Goal: Transaction & Acquisition: Purchase product/service

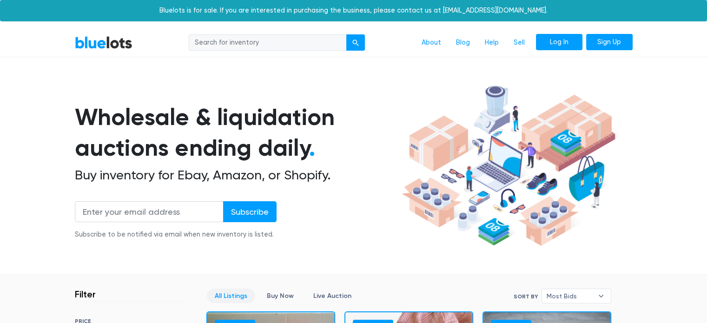
click at [551, 44] on link "Log In" at bounding box center [559, 42] width 46 height 17
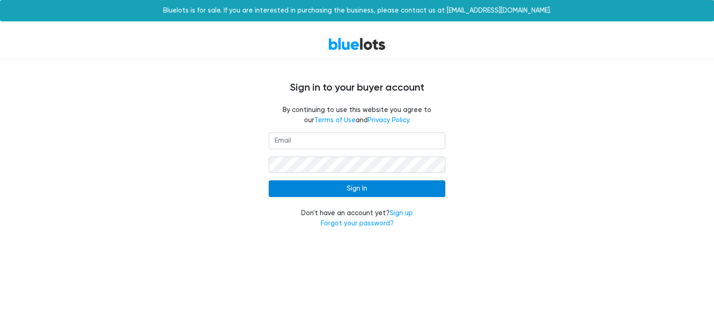
type input "julan.liquidation@gmail.com"
click at [357, 192] on input "Sign In" at bounding box center [357, 188] width 177 height 17
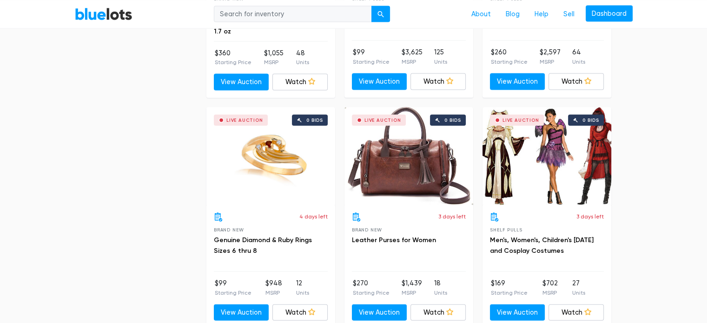
scroll to position [2064, 0]
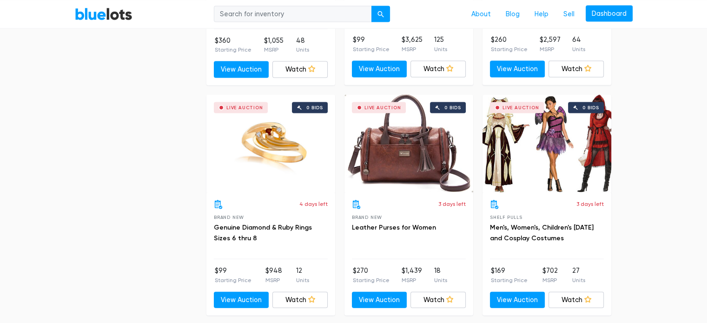
click at [585, 159] on div "Live Auction 0 bids" at bounding box center [546, 144] width 129 height 98
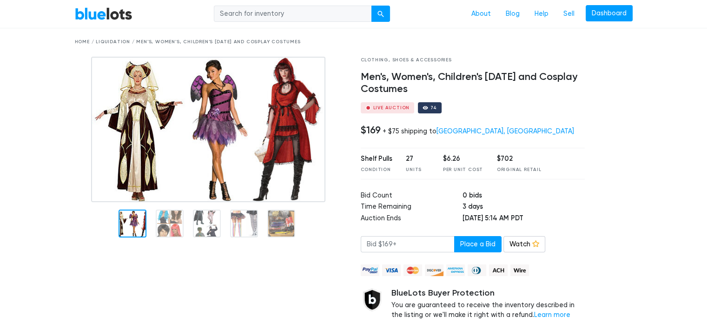
scroll to position [33, 0]
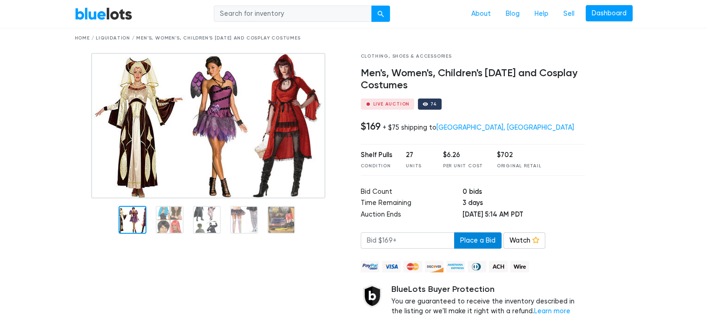
click at [454, 240] on button "Place a Bid" at bounding box center [477, 240] width 47 height 17
click at [412, 238] on input "number" at bounding box center [408, 240] width 94 height 17
click at [372, 237] on input "number" at bounding box center [408, 240] width 94 height 17
type input "170"
click at [470, 245] on button "Place a Bid" at bounding box center [477, 240] width 47 height 17
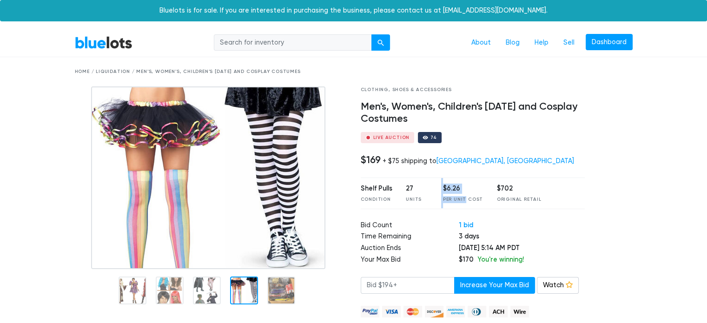
drag, startPoint x: 464, startPoint y: 197, endPoint x: 431, endPoint y: 177, distance: 38.6
click at [431, 177] on div "Clothing, Shoes & Accessories Men's, Women's, Children's Halloween and Cosplay …" at bounding box center [473, 238] width 238 height 304
click at [460, 188] on div "$6.26" at bounding box center [463, 189] width 40 height 10
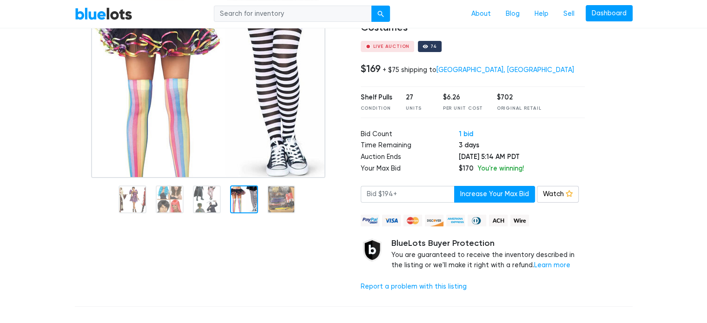
scroll to position [52, 0]
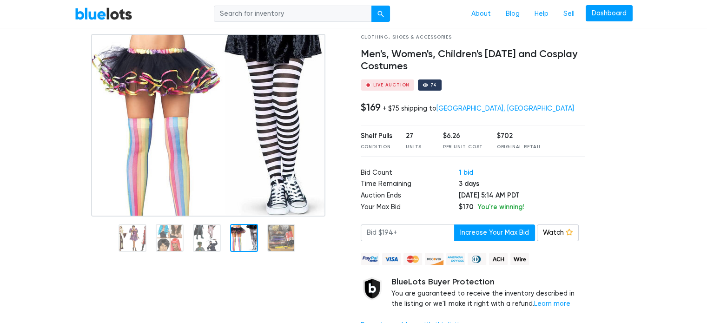
drag, startPoint x: 410, startPoint y: 109, endPoint x: 418, endPoint y: 107, distance: 7.6
click at [418, 107] on div "+ $75 shipping to Santa Rosa, CA" at bounding box center [477, 109] width 191 height 8
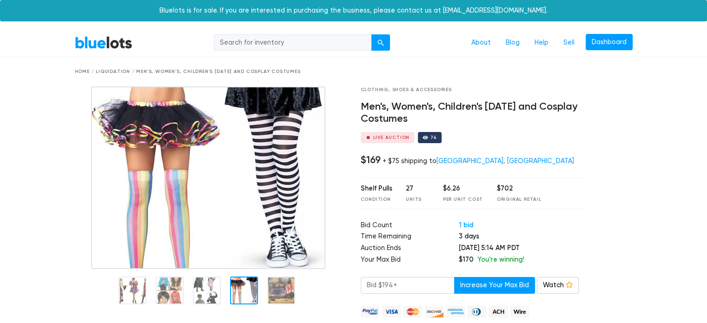
click at [107, 39] on link "BlueLots" at bounding box center [104, 42] width 58 height 13
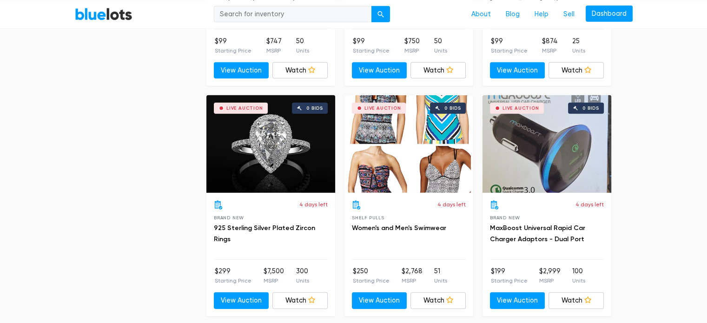
scroll to position [2513, 0]
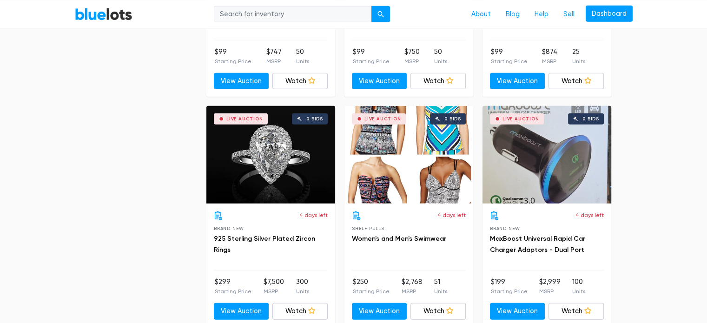
click at [278, 172] on div "Live Auction 0 bids" at bounding box center [270, 155] width 129 height 98
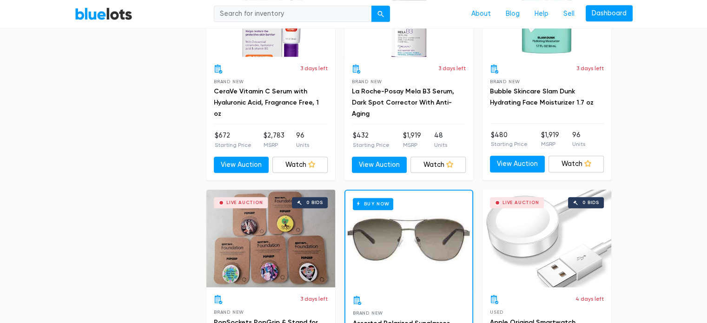
scroll to position [816, 0]
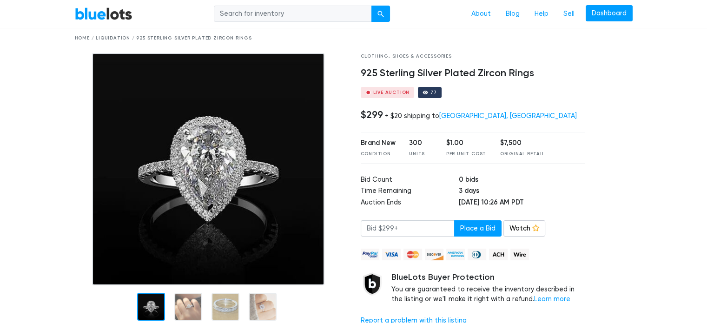
scroll to position [18, 0]
